Goal: Task Accomplishment & Management: Manage account settings

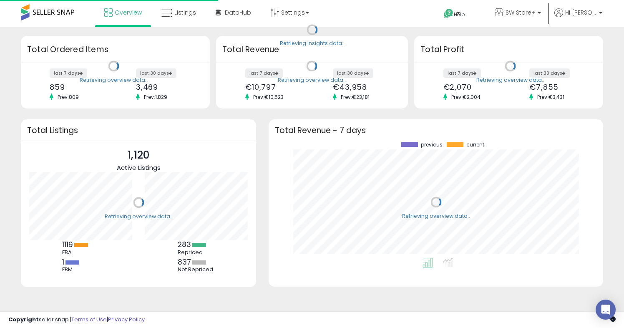
scroll to position [116, 317]
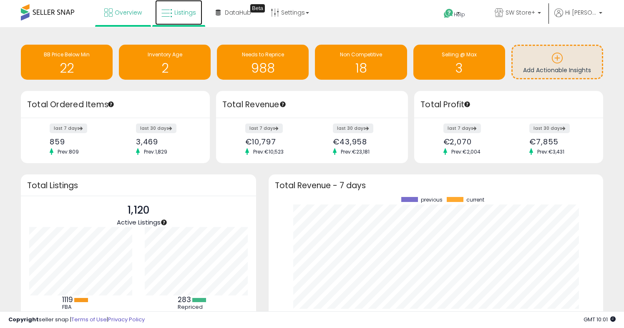
click at [181, 12] on span "Listings" at bounding box center [185, 12] width 22 height 8
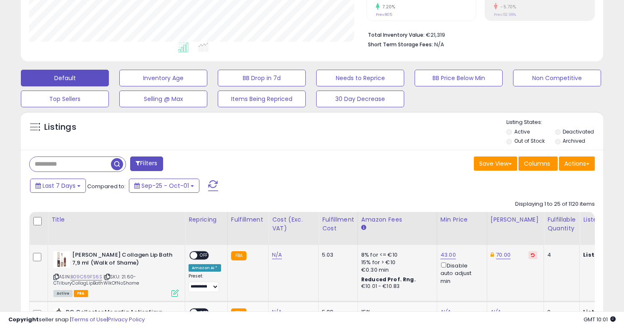
scroll to position [159, 0]
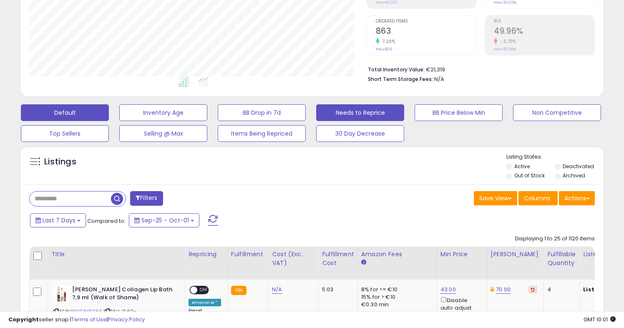
click at [350, 114] on button "Needs to Reprice" at bounding box center [360, 112] width 88 height 17
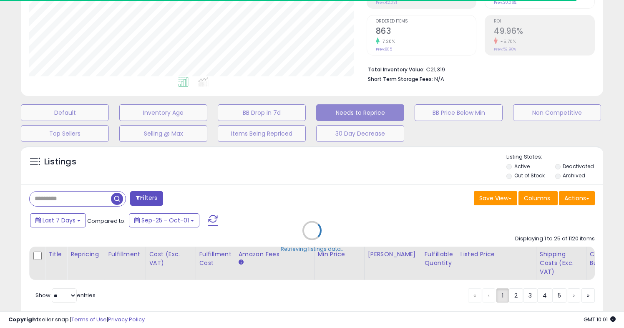
select select "**"
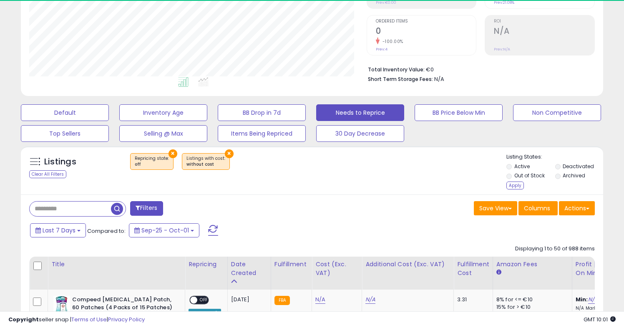
scroll to position [171, 337]
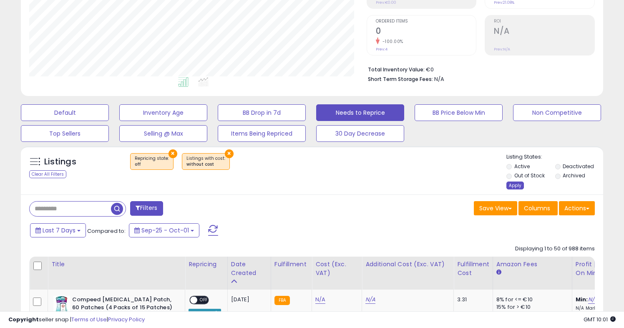
click at [515, 186] on div "Apply" at bounding box center [515, 185] width 18 height 8
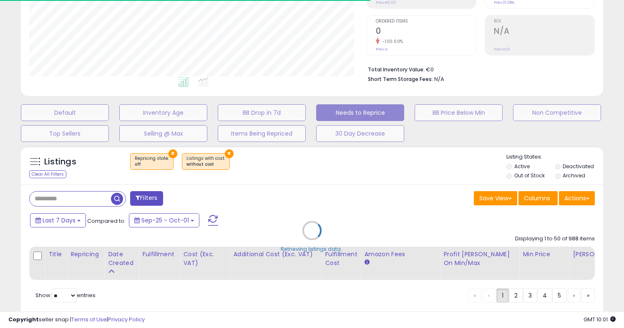
click at [558, 168] on div "Retrieving listings data.." at bounding box center [312, 237] width 595 height 190
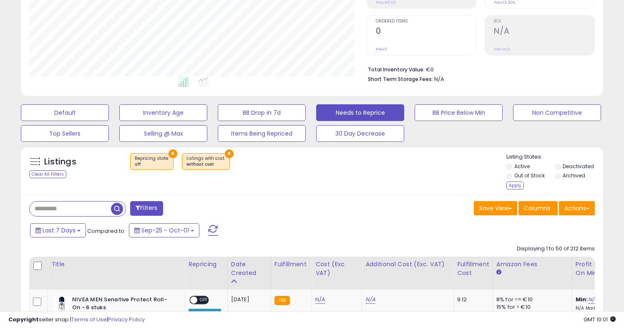
click at [225, 152] on button "×" at bounding box center [229, 153] width 9 height 9
click at [518, 186] on div "Apply" at bounding box center [515, 185] width 18 height 8
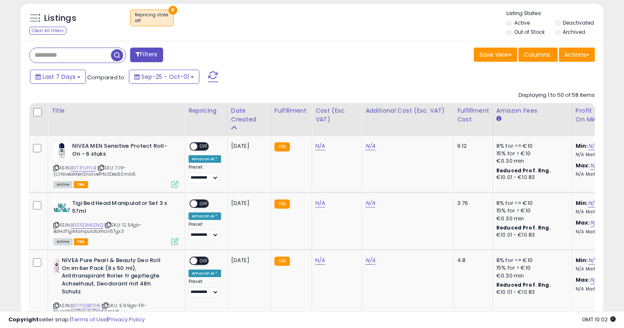
scroll to position [305, 0]
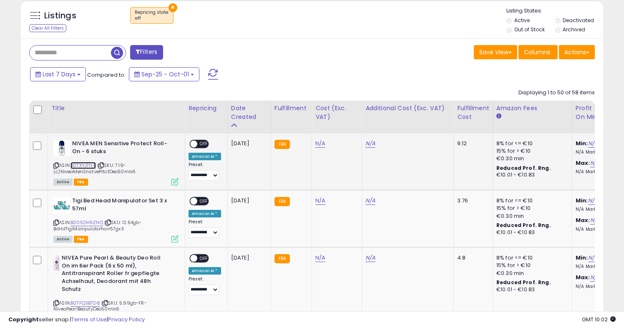
click at [84, 166] on link "B07XYJ1YLB" at bounding box center [83, 165] width 25 height 7
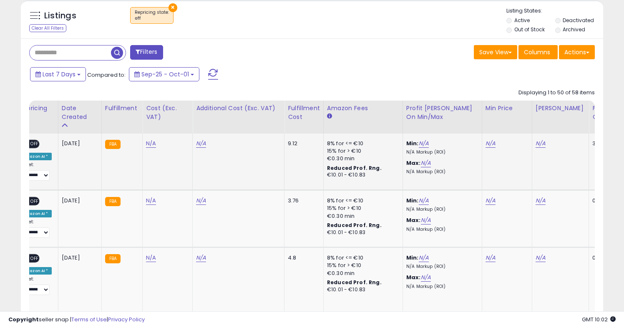
scroll to position [0, 175]
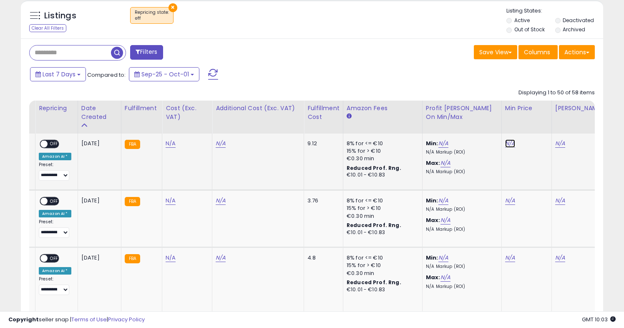
click at [505, 144] on link "N/A" at bounding box center [510, 143] width 10 height 8
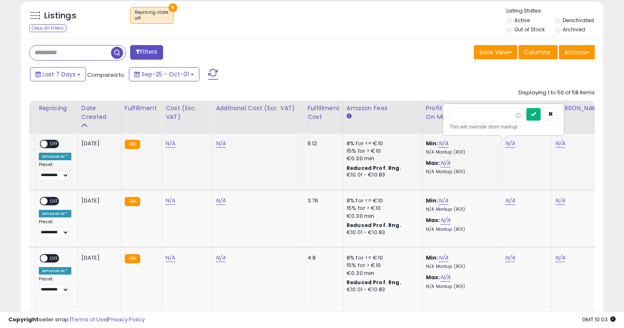
type input "*****"
click at [537, 111] on button "submit" at bounding box center [533, 114] width 14 height 13
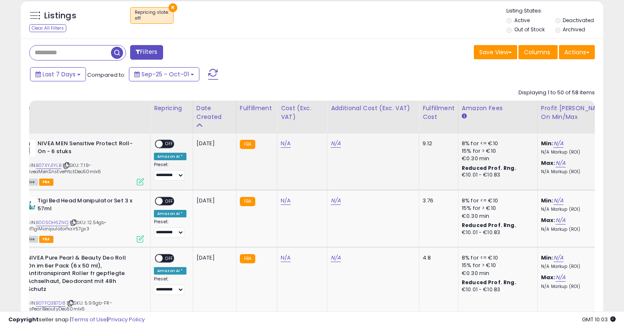
click at [159, 146] on span at bounding box center [159, 144] width 7 height 7
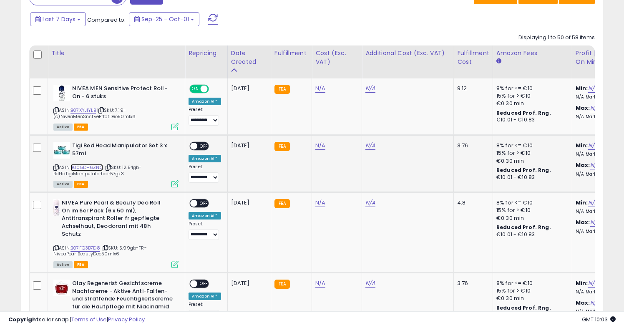
click at [83, 166] on link "B005DH6ZNQ" at bounding box center [87, 167] width 33 height 7
click at [319, 145] on link "N/A" at bounding box center [320, 145] width 10 height 8
type input "*****"
click at [347, 126] on icon "submit" at bounding box center [344, 124] width 5 height 5
click at [196, 146] on span at bounding box center [193, 146] width 7 height 7
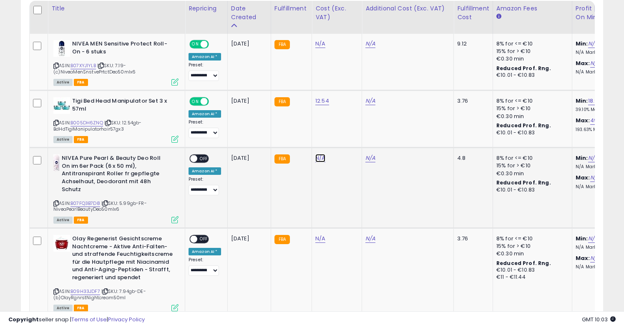
click at [317, 157] on link "N/A" at bounding box center [320, 158] width 10 height 8
type input "****"
click at [364, 137] on icon "button" at bounding box center [361, 136] width 5 height 5
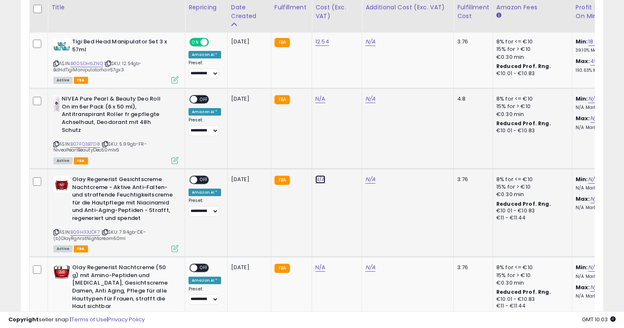
click at [317, 179] on link "N/A" at bounding box center [320, 179] width 10 height 8
type input "****"
click at [347, 156] on icon "submit" at bounding box center [344, 158] width 5 height 5
click at [191, 179] on span at bounding box center [193, 179] width 7 height 7
click at [194, 179] on span at bounding box center [193, 179] width 7 height 7
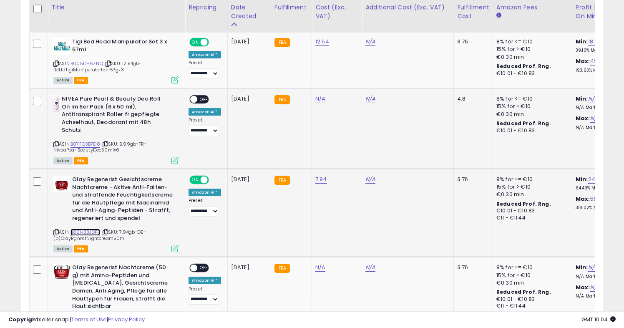
click at [82, 233] on link "B09H33JDF7" at bounding box center [86, 232] width 30 height 7
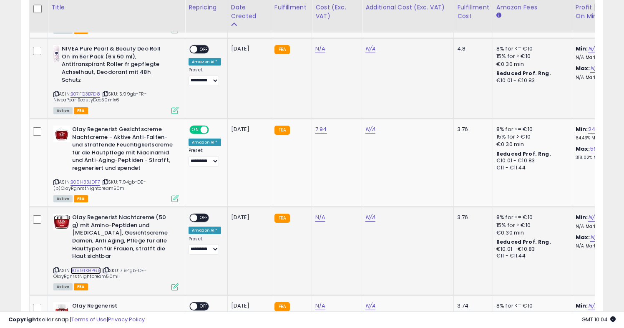
click at [89, 267] on link "B08GTKHP69" at bounding box center [86, 270] width 30 height 7
click at [200, 219] on span "OFF" at bounding box center [203, 217] width 13 height 7
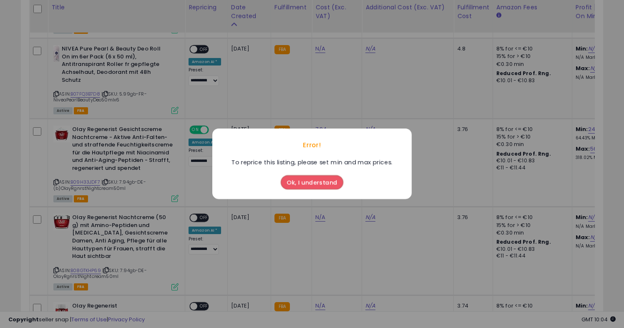
click at [334, 184] on button "Ok, I understand" at bounding box center [312, 183] width 63 height 14
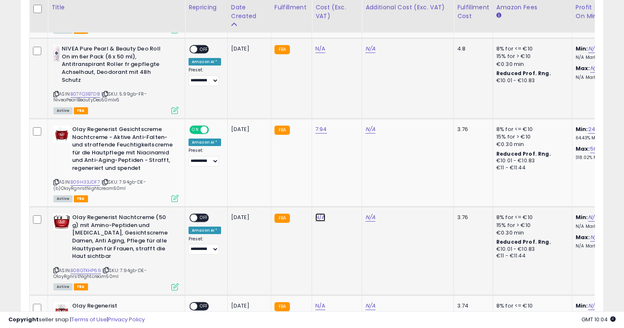
click at [315, 216] on link "N/A" at bounding box center [320, 217] width 10 height 8
type input "****"
click at [347, 195] on icon "submit" at bounding box center [344, 196] width 5 height 5
click at [196, 217] on span at bounding box center [193, 217] width 7 height 7
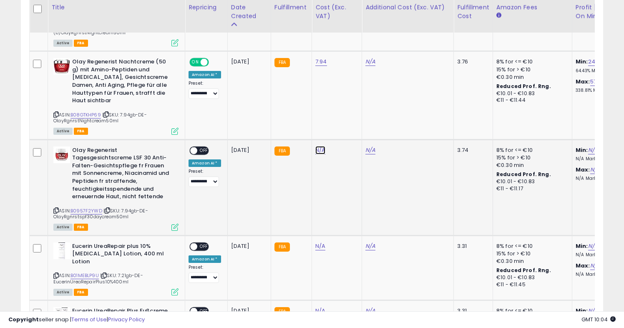
click at [322, 146] on link "N/A" at bounding box center [320, 150] width 10 height 8
type input "****"
click at [347, 119] on icon "submit" at bounding box center [344, 120] width 5 height 5
click at [196, 147] on span at bounding box center [193, 150] width 7 height 7
click at [195, 147] on span at bounding box center [193, 150] width 7 height 7
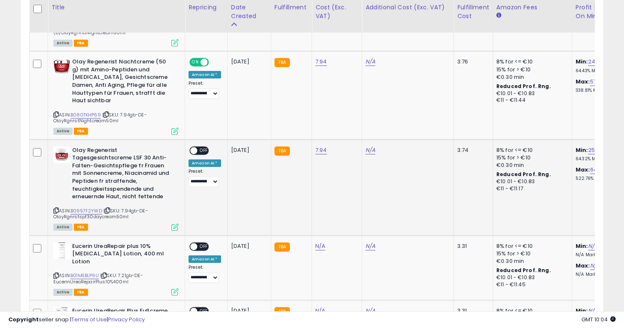
click at [199, 147] on span "OFF" at bounding box center [203, 150] width 13 height 7
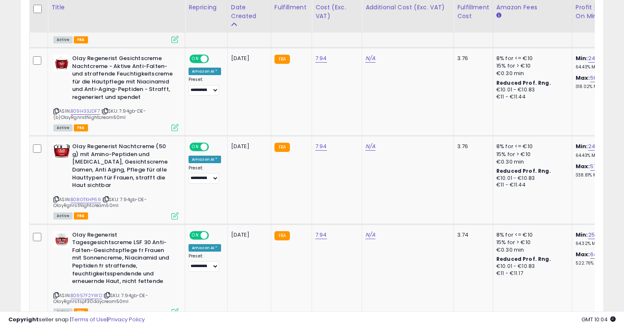
scroll to position [0, 52]
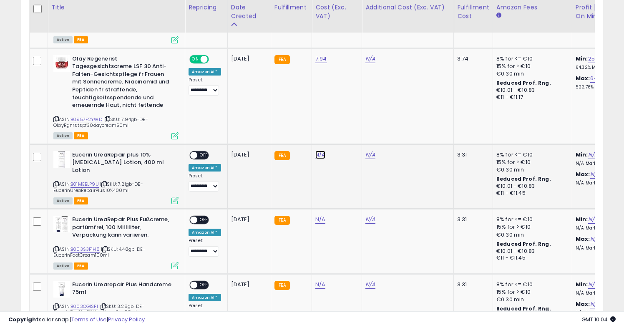
click at [315, 151] on link "N/A" at bounding box center [320, 155] width 10 height 8
type input "****"
click at [364, 126] on icon "button" at bounding box center [361, 125] width 5 height 5
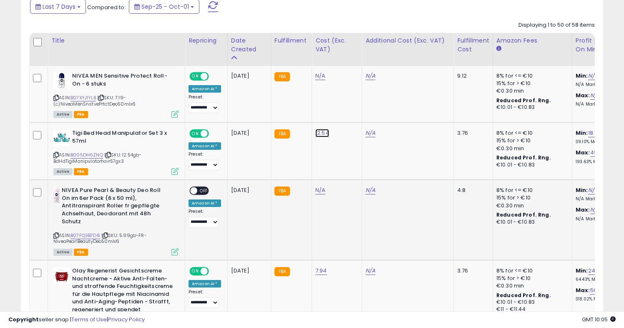
click at [320, 133] on link "12.54" at bounding box center [322, 133] width 14 height 8
type input "*****"
click at [348, 112] on icon "submit" at bounding box center [345, 111] width 5 height 5
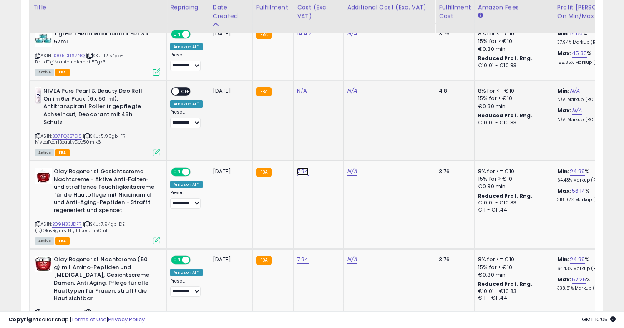
click at [300, 170] on link "7.94" at bounding box center [303, 171] width 12 height 8
type input "*"
type input "****"
click button "submit" at bounding box center [327, 150] width 14 height 13
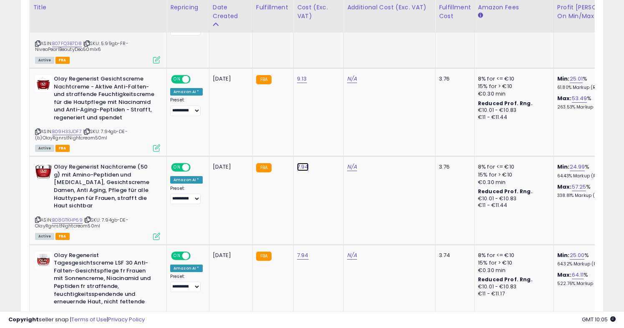
click at [300, 168] on link "7.94" at bounding box center [303, 167] width 12 height 8
type input "*"
type input "****"
click button "submit" at bounding box center [327, 146] width 14 height 13
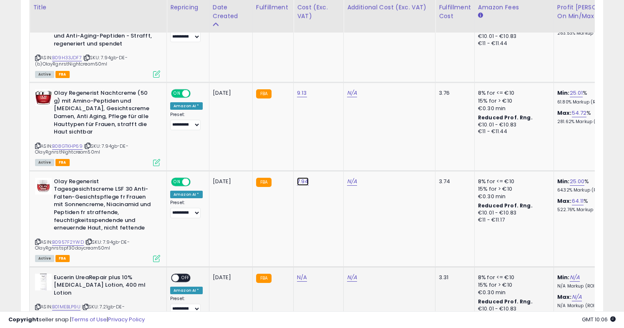
click at [304, 177] on link "7.94" at bounding box center [303, 181] width 12 height 8
type input "*"
type input "****"
click button "submit" at bounding box center [327, 152] width 14 height 13
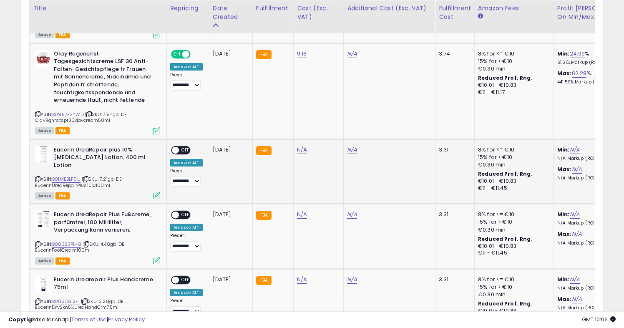
scroll to position [767, 0]
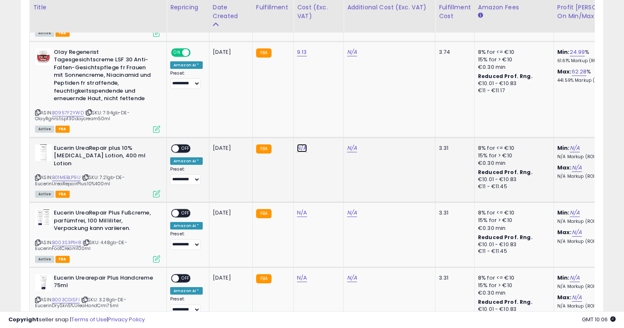
click at [297, 144] on link "N/A" at bounding box center [302, 148] width 10 height 8
type input "*"
type input "****"
click button "submit" at bounding box center [326, 119] width 14 height 13
click at [181, 145] on div "ON OFF" at bounding box center [172, 148] width 20 height 7
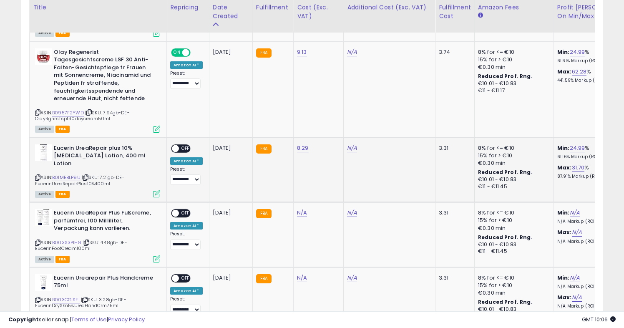
click at [174, 145] on span at bounding box center [175, 148] width 7 height 7
click at [175, 145] on span at bounding box center [175, 148] width 7 height 7
click at [179, 145] on span "OFF" at bounding box center [185, 148] width 13 height 7
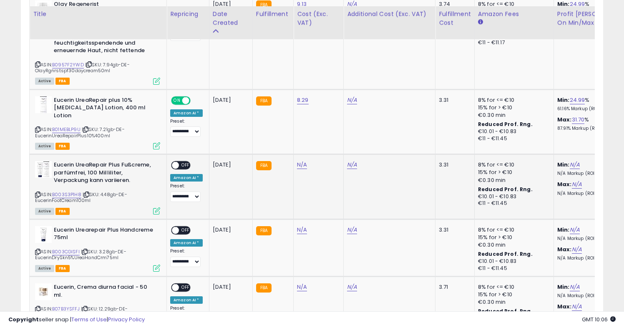
scroll to position [823, 0]
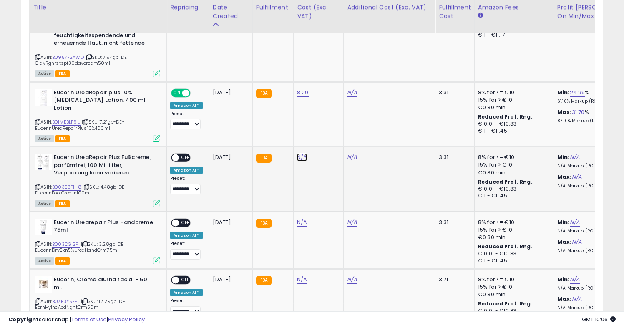
click at [298, 153] on link "N/A" at bounding box center [302, 157] width 10 height 8
type input "****"
click at [333, 121] on button "submit" at bounding box center [326, 121] width 14 height 13
click at [175, 154] on span at bounding box center [175, 157] width 7 height 7
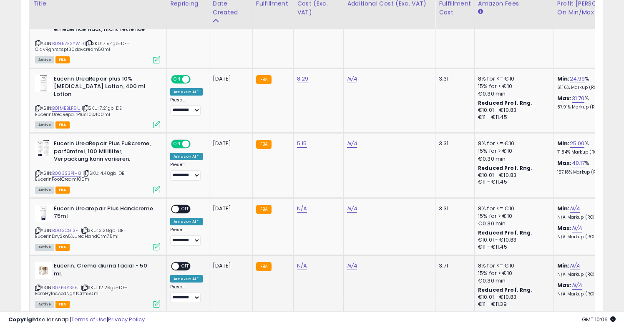
scroll to position [833, 0]
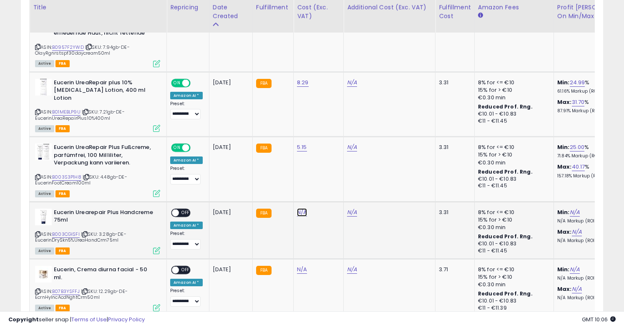
click at [300, 208] on link "N/A" at bounding box center [302, 212] width 10 height 8
type input "****"
click at [329, 176] on icon "submit" at bounding box center [326, 175] width 5 height 5
click at [177, 209] on span at bounding box center [175, 212] width 7 height 7
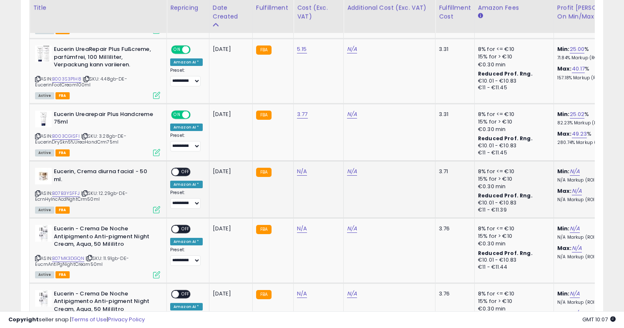
scroll to position [932, 0]
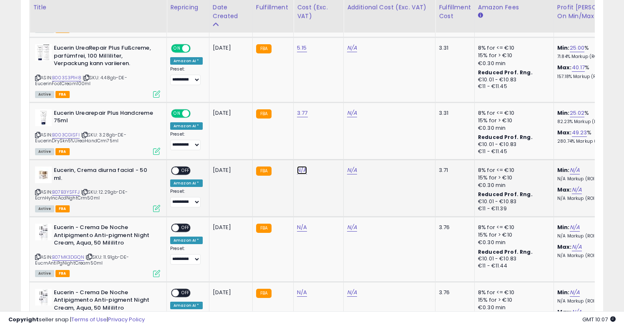
click at [298, 166] on link "N/A" at bounding box center [302, 170] width 10 height 8
type input "*****"
click button "submit" at bounding box center [326, 134] width 14 height 13
click at [179, 167] on div "ON OFF" at bounding box center [172, 170] width 20 height 7
click at [174, 167] on span at bounding box center [175, 170] width 7 height 7
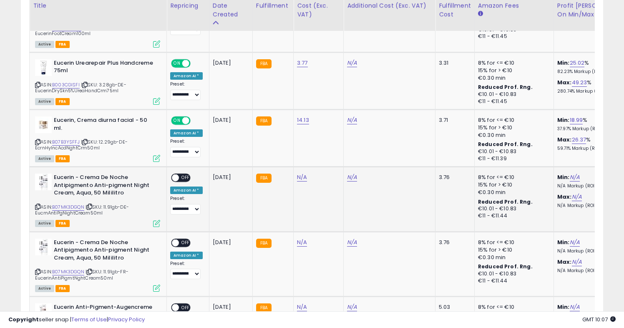
scroll to position [982, 0]
click at [297, 173] on link "N/A" at bounding box center [302, 177] width 10 height 8
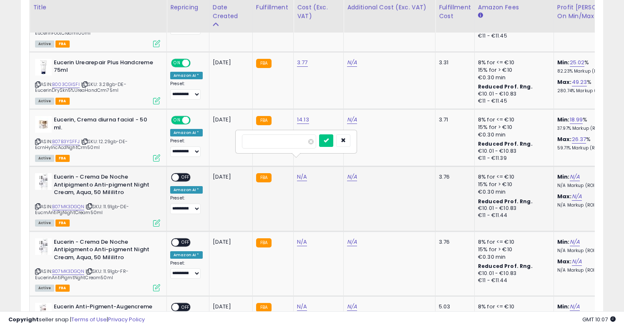
type input "****"
click button "submit" at bounding box center [326, 140] width 14 height 13
click at [177, 174] on span at bounding box center [175, 177] width 7 height 7
click at [297, 238] on link "N/A" at bounding box center [302, 242] width 10 height 8
click at [316, 209] on input "****" at bounding box center [279, 206] width 74 height 14
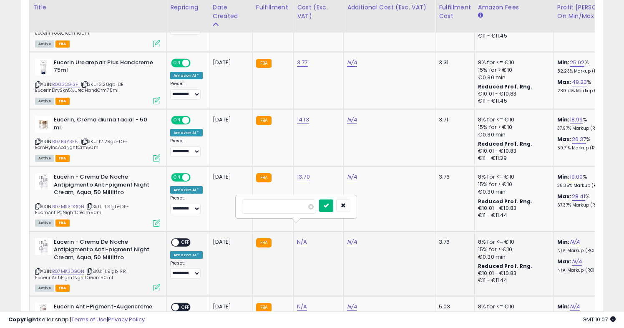
type input "****"
click at [333, 207] on button "submit" at bounding box center [326, 205] width 14 height 13
click at [179, 239] on span "OFF" at bounding box center [185, 242] width 13 height 7
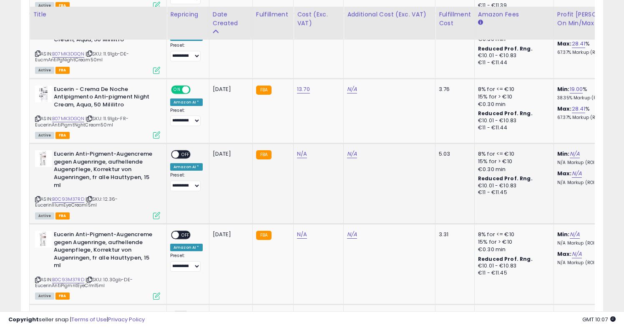
scroll to position [1144, 0]
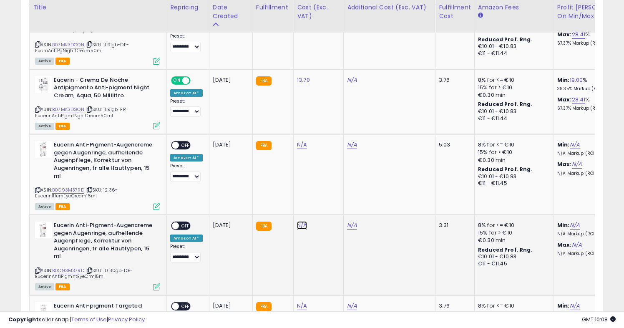
click at [300, 221] on link "N/A" at bounding box center [302, 225] width 10 height 8
type input "*****"
click at [333, 186] on button "submit" at bounding box center [326, 189] width 14 height 13
click at [176, 222] on span at bounding box center [175, 225] width 7 height 7
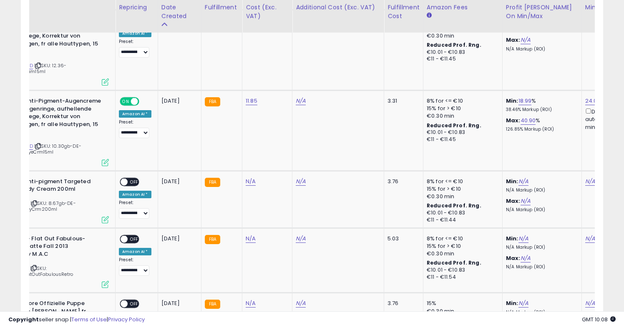
scroll to position [0, 0]
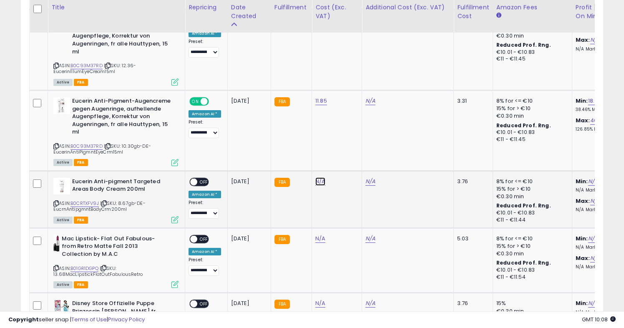
click at [319, 177] on link "N/A" at bounding box center [320, 181] width 10 height 8
type input "****"
click at [352, 149] on button "submit" at bounding box center [345, 145] width 14 height 13
click at [199, 178] on span "OFF" at bounding box center [203, 181] width 13 height 7
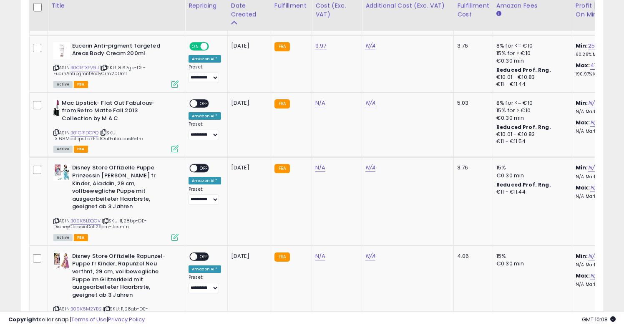
scroll to position [1405, 0]
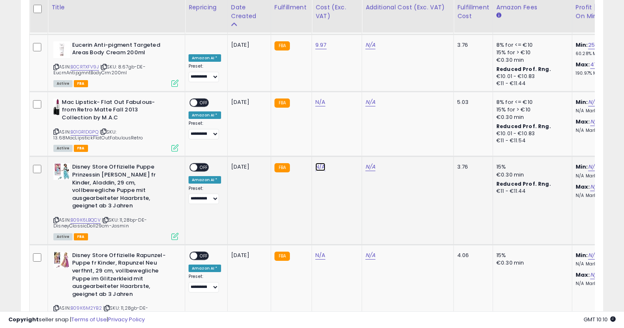
click at [317, 163] on link "N/A" at bounding box center [320, 167] width 10 height 8
type input "*****"
click at [347, 129] on icon "submit" at bounding box center [344, 130] width 5 height 5
click at [198, 164] on span "OFF" at bounding box center [203, 167] width 13 height 7
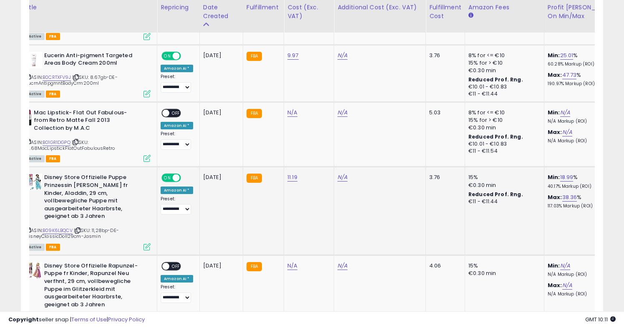
scroll to position [1422, 0]
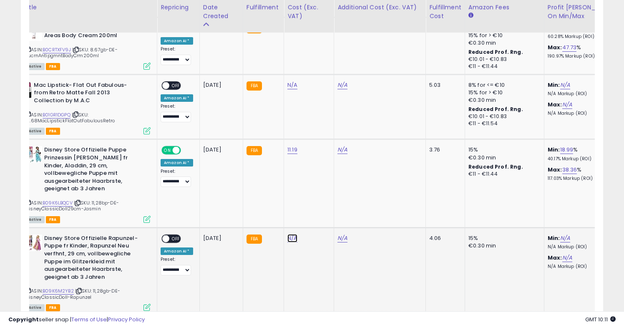
click at [287, 234] on link "N/A" at bounding box center [292, 238] width 10 height 8
type input "*****"
click at [319, 194] on icon "submit" at bounding box center [316, 193] width 5 height 5
click at [169, 235] on span "OFF" at bounding box center [175, 238] width 13 height 7
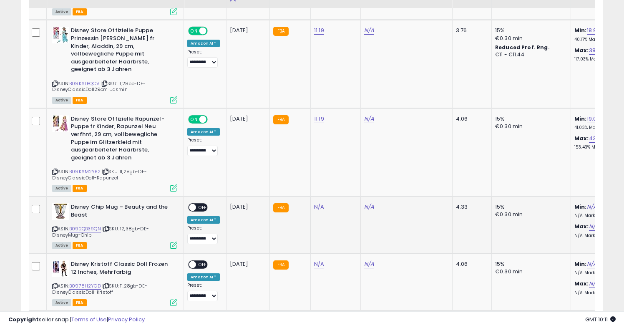
scroll to position [1542, 0]
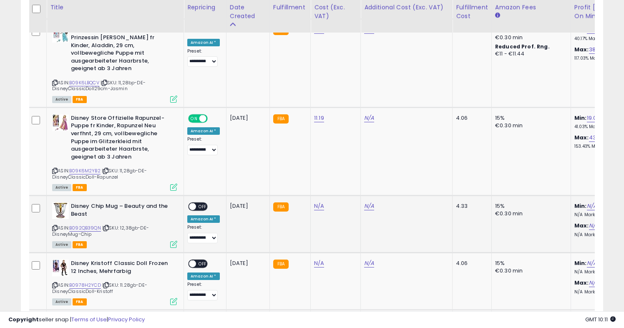
click at [315, 196] on td "N/A" at bounding box center [336, 224] width 50 height 57
click at [315, 202] on link "N/A" at bounding box center [319, 206] width 10 height 8
type input "*****"
click at [346, 161] on icon "submit" at bounding box center [343, 161] width 5 height 5
click at [197, 203] on span "OFF" at bounding box center [202, 206] width 13 height 7
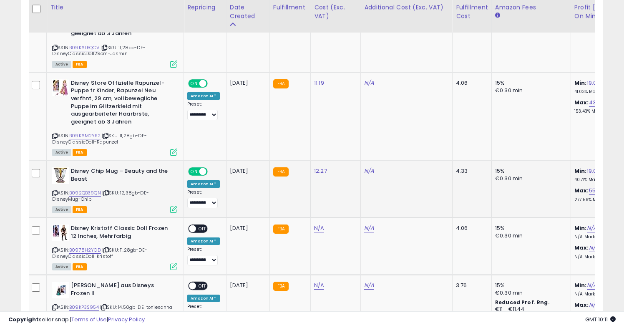
scroll to position [1565, 0]
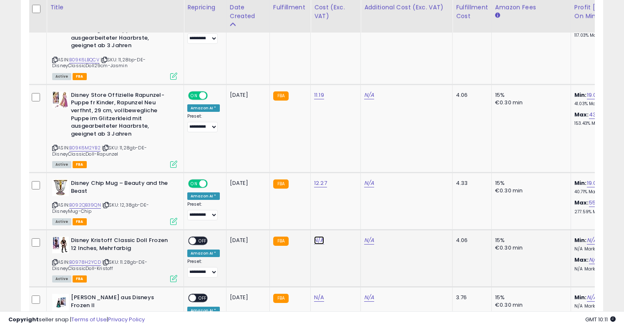
click at [317, 236] on link "N/A" at bounding box center [319, 240] width 10 height 8
type input "*****"
click at [346, 199] on icon "submit" at bounding box center [343, 196] width 5 height 5
click at [194, 237] on span at bounding box center [192, 240] width 7 height 7
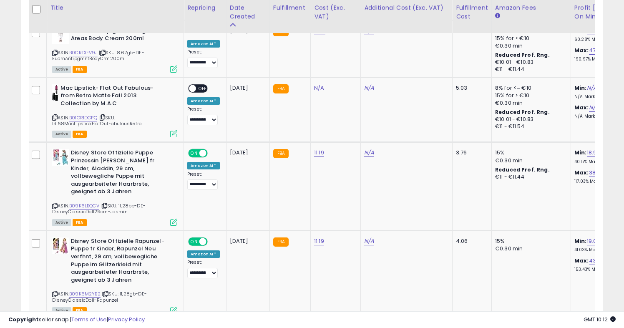
scroll to position [1417, 0]
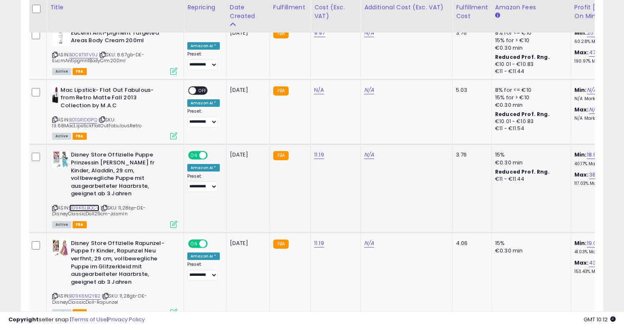
click at [90, 204] on link "B09K6LBQCV" at bounding box center [84, 207] width 30 height 7
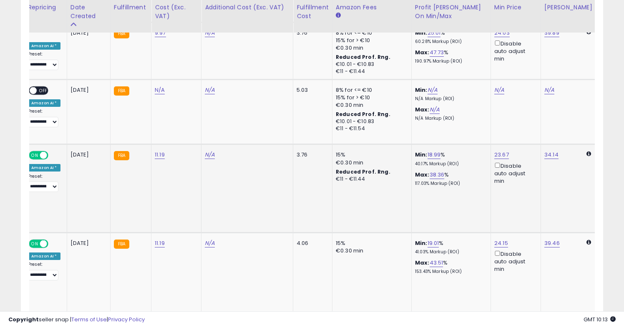
scroll to position [0, 302]
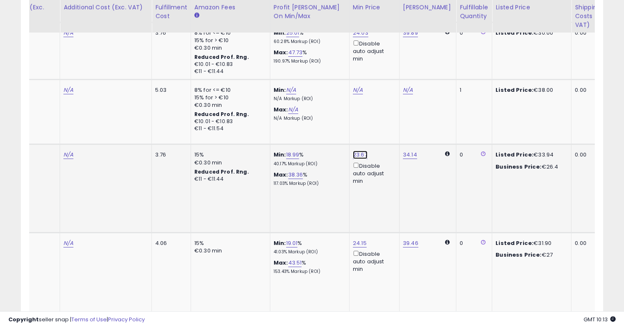
click at [358, 151] on link "23.67" at bounding box center [360, 155] width 15 height 8
type input "*****"
click at [386, 108] on icon "submit" at bounding box center [383, 110] width 5 height 5
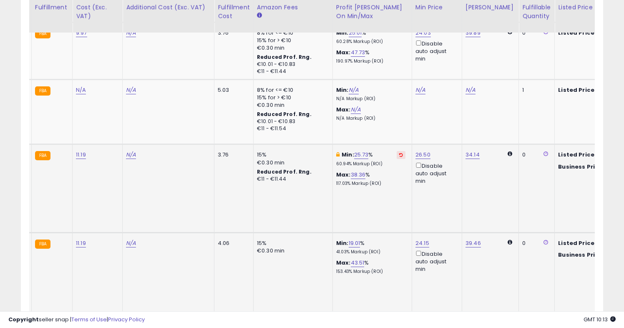
scroll to position [0, 73]
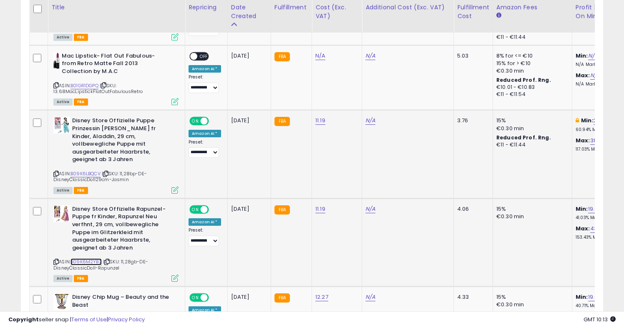
click at [84, 258] on link "B09K6M2YB2" at bounding box center [86, 261] width 31 height 7
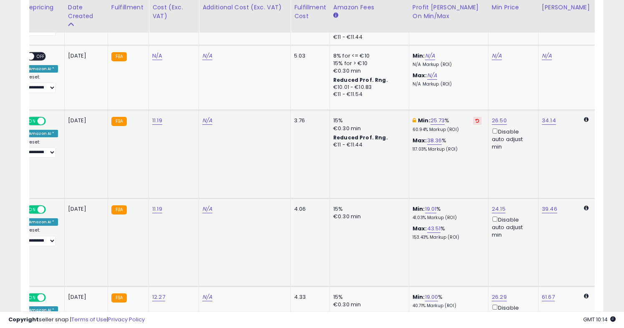
scroll to position [0, 196]
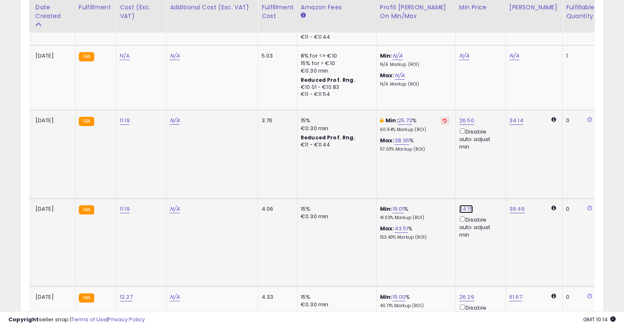
click at [462, 205] on link "24.15" at bounding box center [466, 209] width 14 height 8
type input "*****"
click at [492, 159] on icon "submit" at bounding box center [489, 156] width 5 height 5
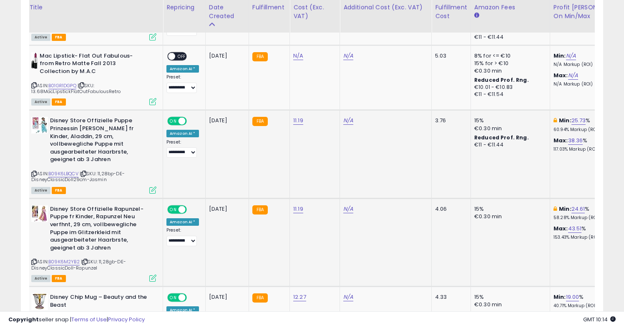
scroll to position [0, 0]
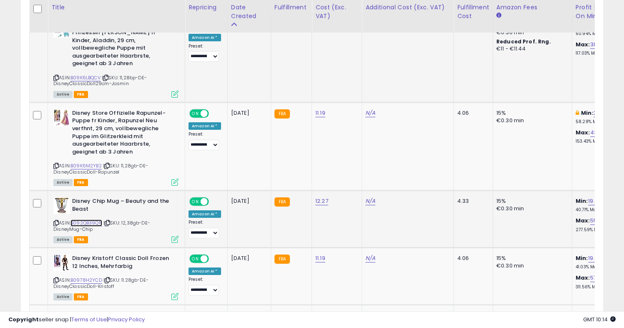
click at [93, 219] on link "B092QB39QN" at bounding box center [87, 222] width 32 height 7
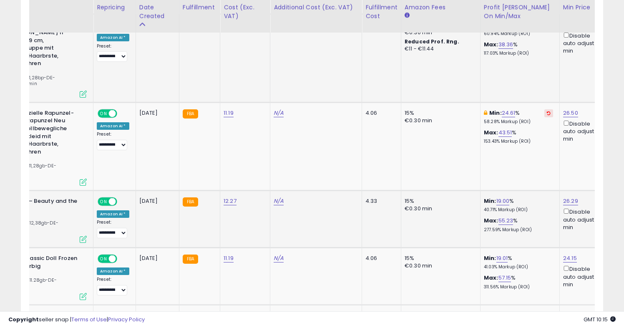
scroll to position [0, 153]
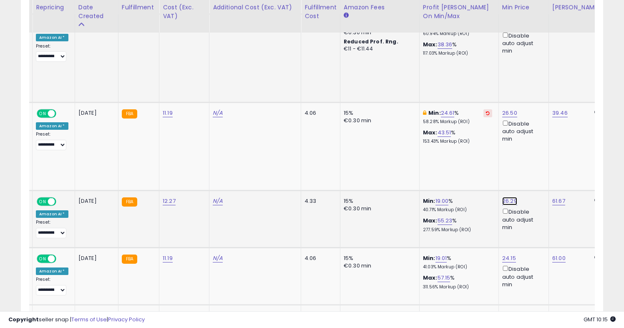
click at [506, 197] on link "26.29" at bounding box center [509, 201] width 15 height 8
type input "*****"
click at [535, 149] on button "submit" at bounding box center [533, 149] width 14 height 13
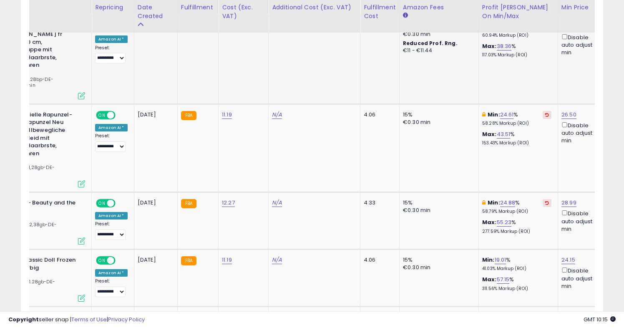
scroll to position [0, 192]
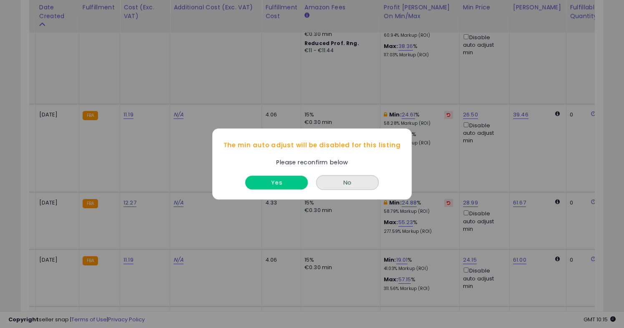
click at [291, 181] on button "Yes" at bounding box center [276, 183] width 63 height 14
click at [281, 187] on button "Yes" at bounding box center [276, 183] width 63 height 14
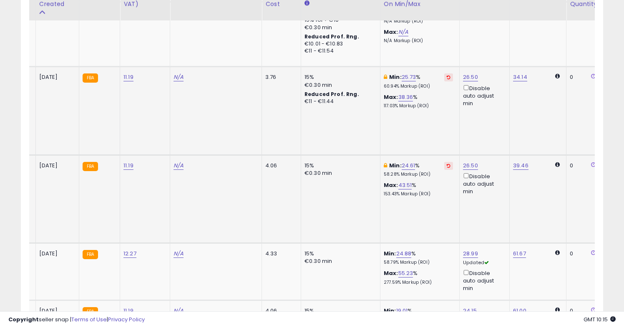
scroll to position [1483, 0]
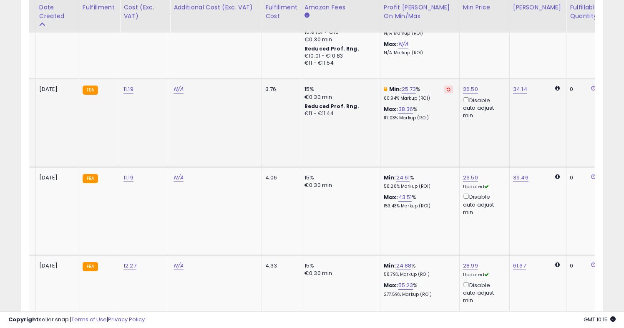
click at [465, 96] on div "Disable auto adjust min" at bounding box center [483, 108] width 40 height 24
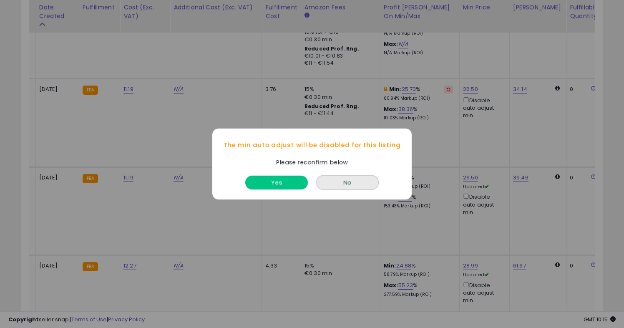
click at [268, 182] on button "Yes" at bounding box center [276, 183] width 63 height 14
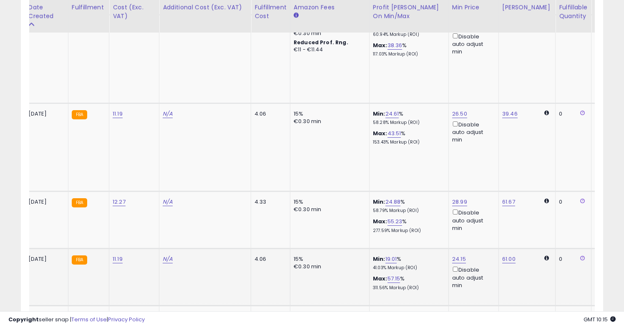
scroll to position [0, 321]
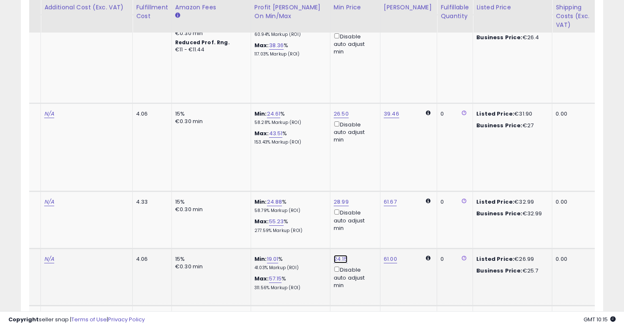
click at [336, 255] on link "24.15" at bounding box center [341, 259] width 14 height 8
type input "*****"
click at [366, 204] on icon "submit" at bounding box center [363, 206] width 5 height 5
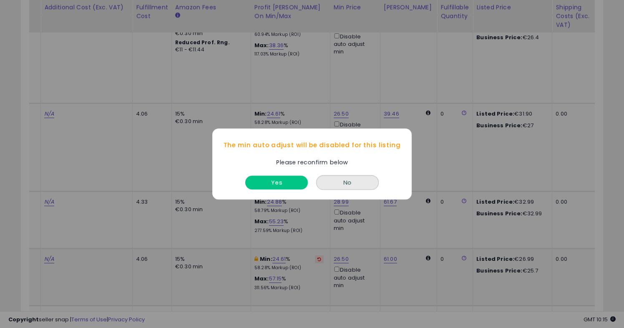
click at [280, 183] on button "Yes" at bounding box center [276, 183] width 63 height 14
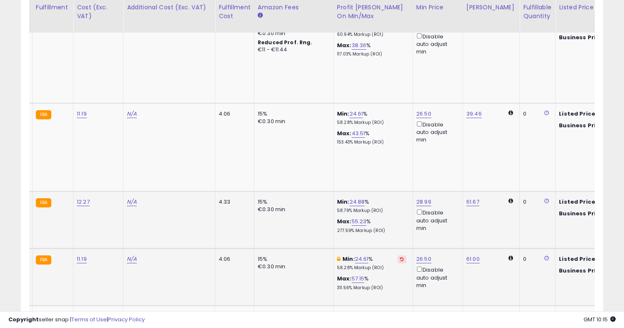
scroll to position [0, 65]
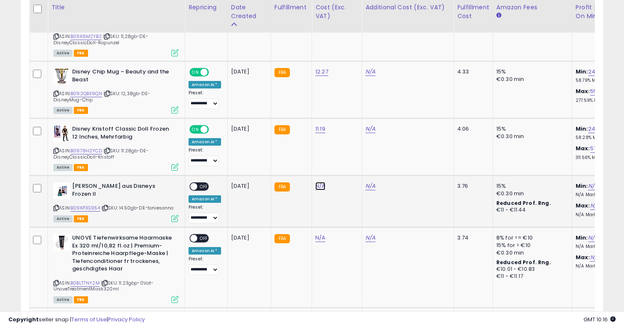
click at [322, 182] on link "N/A" at bounding box center [320, 186] width 10 height 8
type input "*****"
click button "submit" at bounding box center [345, 142] width 14 height 13
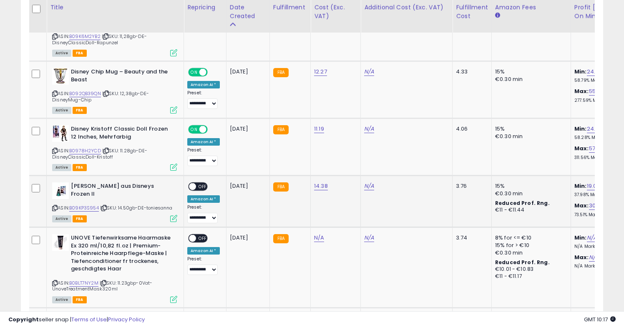
scroll to position [0, 0]
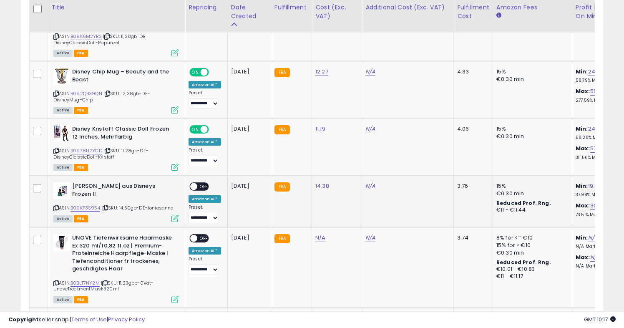
click at [193, 183] on span at bounding box center [193, 186] width 7 height 7
click at [86, 204] on link "B09KP3S954" at bounding box center [86, 207] width 30 height 7
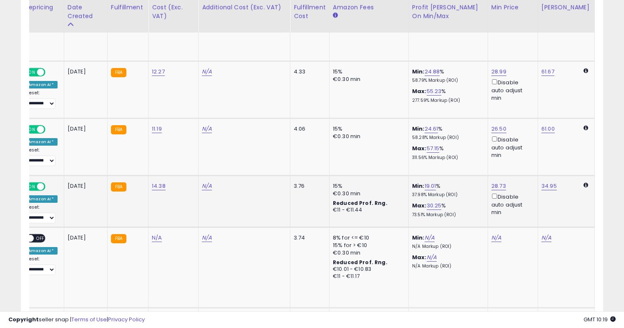
scroll to position [0, 194]
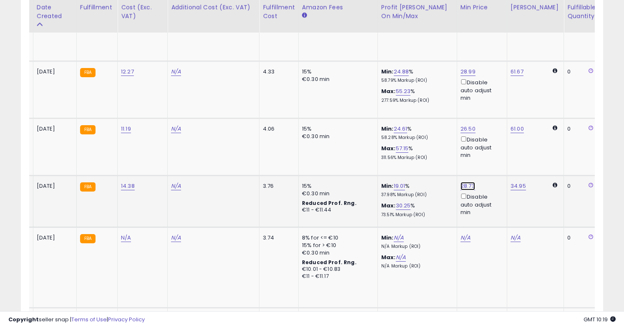
click at [467, 182] on link "28.73" at bounding box center [468, 186] width 15 height 8
drag, startPoint x: 450, startPoint y: 136, endPoint x: 397, endPoint y: 134, distance: 53.0
type input "**"
click at [494, 136] on button "submit" at bounding box center [491, 134] width 14 height 13
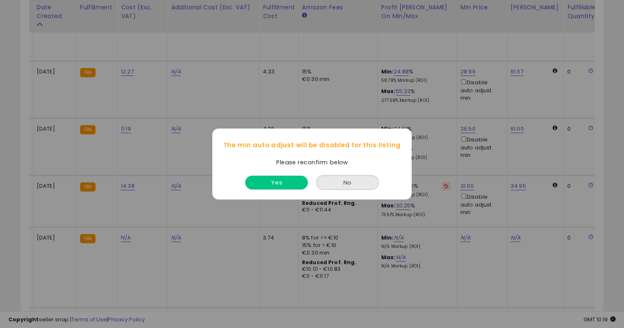
click at [284, 177] on button "Yes" at bounding box center [276, 183] width 63 height 14
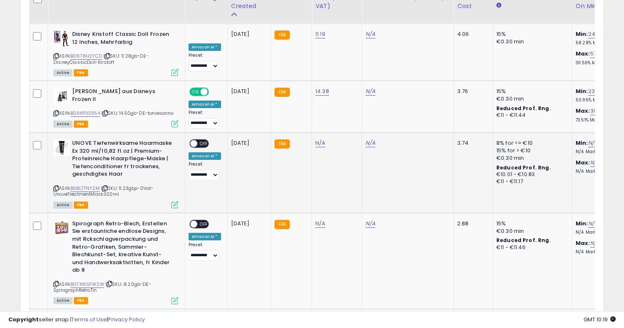
scroll to position [1796, 0]
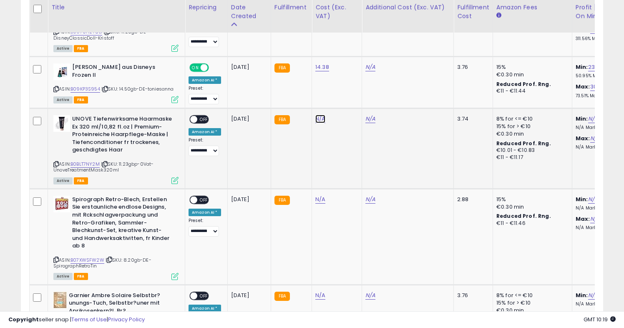
click at [319, 115] on link "N/A" at bounding box center [320, 119] width 10 height 8
type input "*****"
click at [352, 77] on button "submit" at bounding box center [345, 75] width 14 height 13
click at [196, 116] on span at bounding box center [193, 119] width 7 height 7
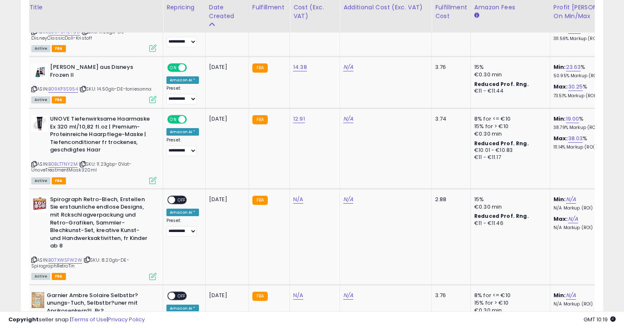
scroll to position [0, 73]
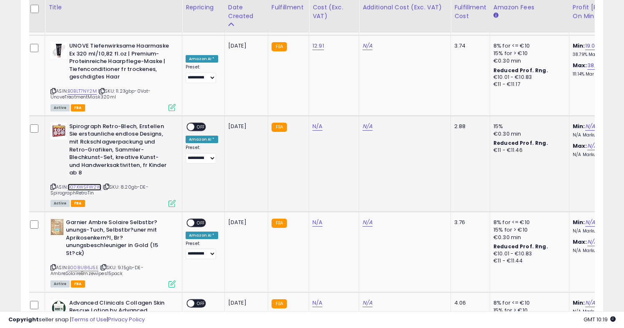
click at [94, 184] on link "B07XWSFW2W" at bounding box center [85, 187] width 34 height 7
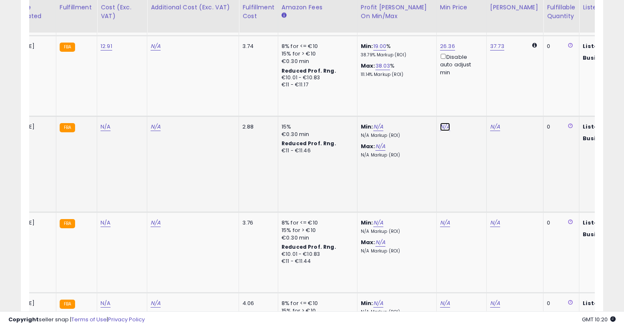
click at [445, 123] on link "N/A" at bounding box center [445, 127] width 10 height 8
type input "*****"
click at [471, 72] on icon "submit" at bounding box center [468, 74] width 5 height 5
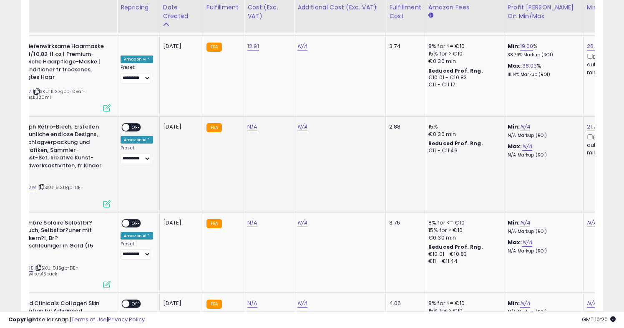
scroll to position [0, 194]
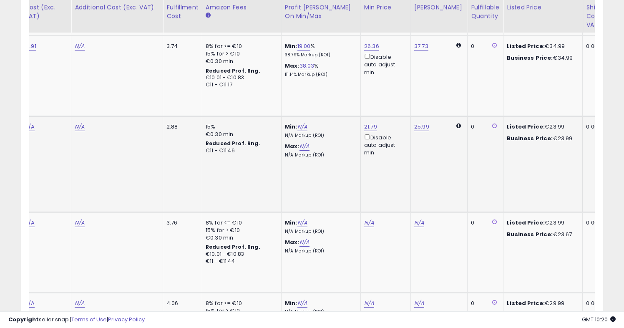
click at [426, 123] on div "25.99" at bounding box center [437, 127] width 47 height 8
click at [417, 123] on link "25.99" at bounding box center [421, 127] width 15 height 8
drag, startPoint x: 398, startPoint y: 76, endPoint x: 328, endPoint y: 75, distance: 70.1
type input "*****"
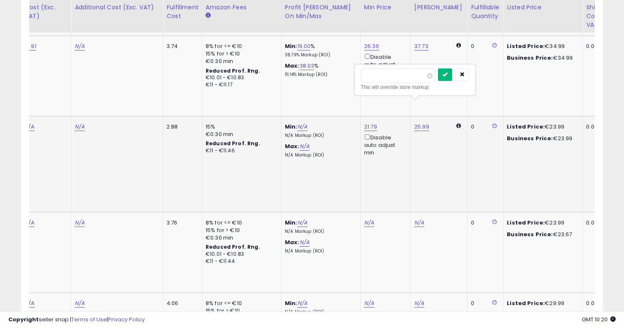
click at [452, 77] on button "submit" at bounding box center [445, 74] width 14 height 13
click at [423, 123] on link "34.99" at bounding box center [427, 127] width 15 height 8
drag, startPoint x: 389, startPoint y: 75, endPoint x: 356, endPoint y: 75, distance: 33.0
type input "*****"
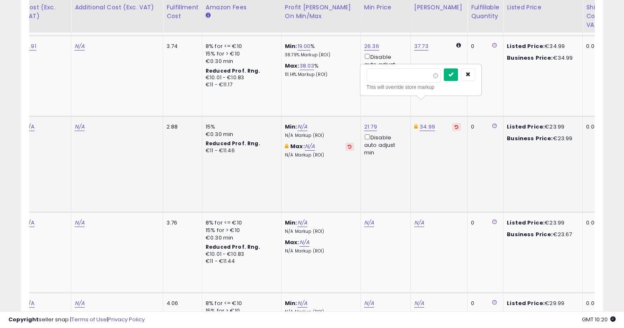
click at [453, 76] on button "submit" at bounding box center [451, 74] width 14 height 13
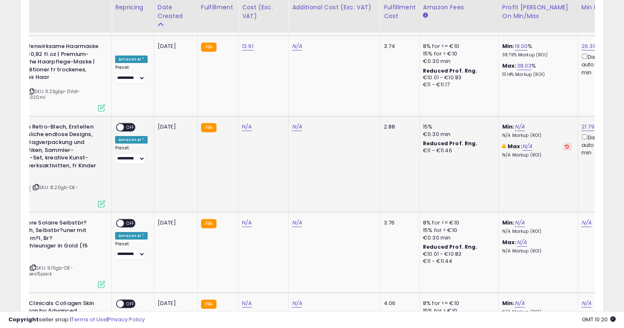
scroll to position [0, 0]
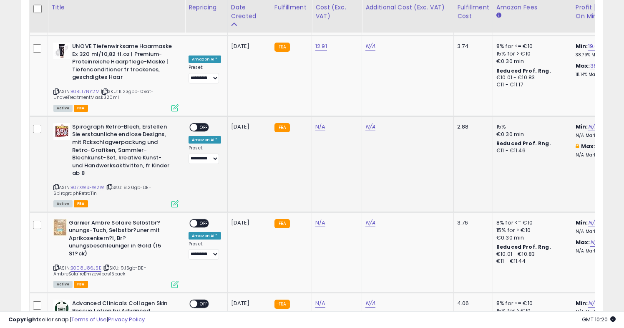
click at [196, 123] on span at bounding box center [193, 126] width 7 height 7
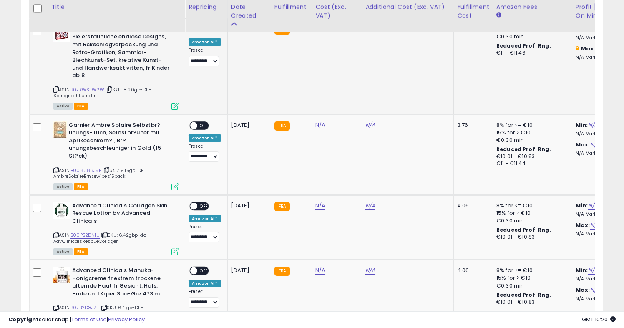
scroll to position [1967, 0]
